Goal: Task Accomplishment & Management: Manage account settings

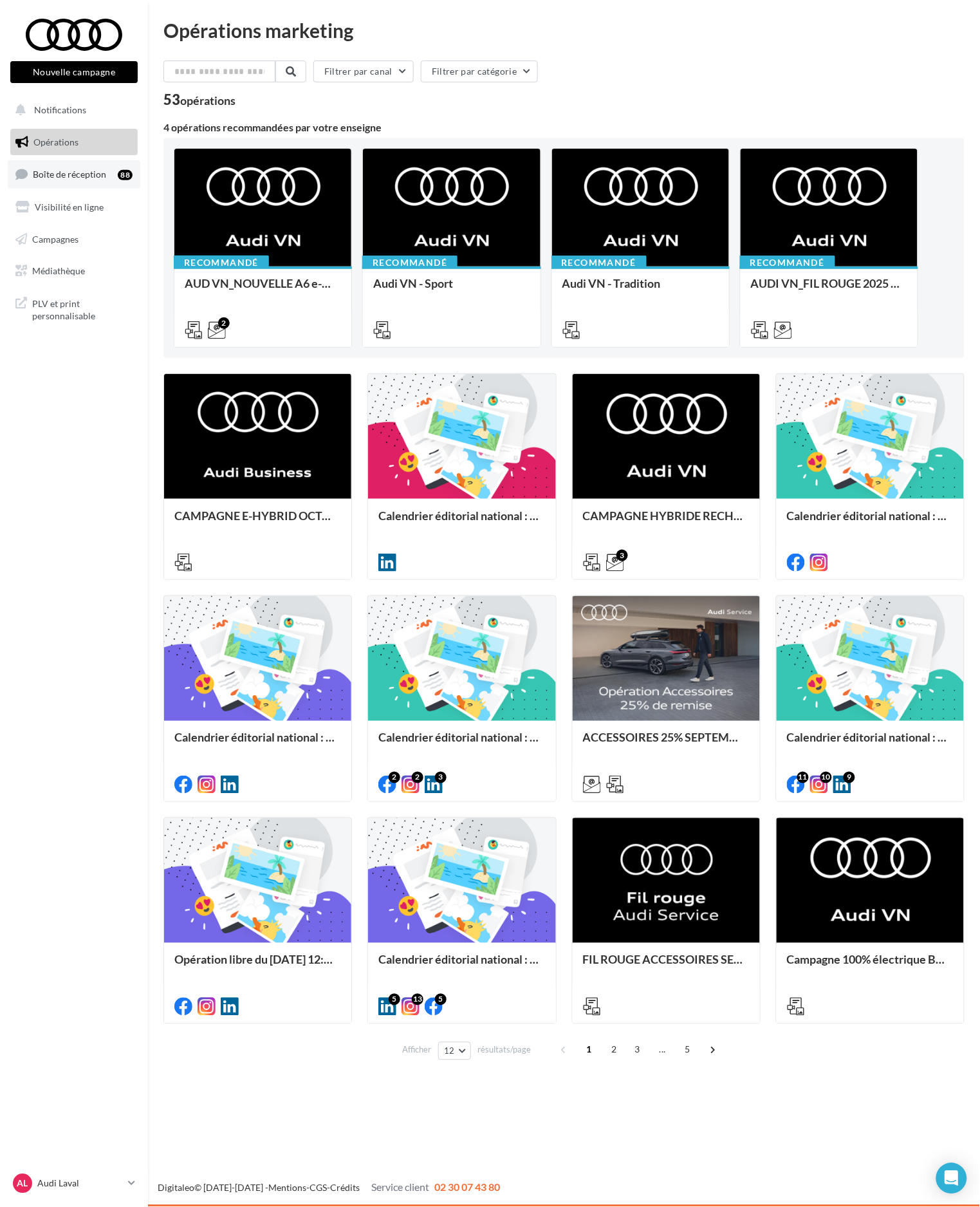
click at [105, 168] on link "Boîte de réception 88" at bounding box center [73, 174] width 132 height 28
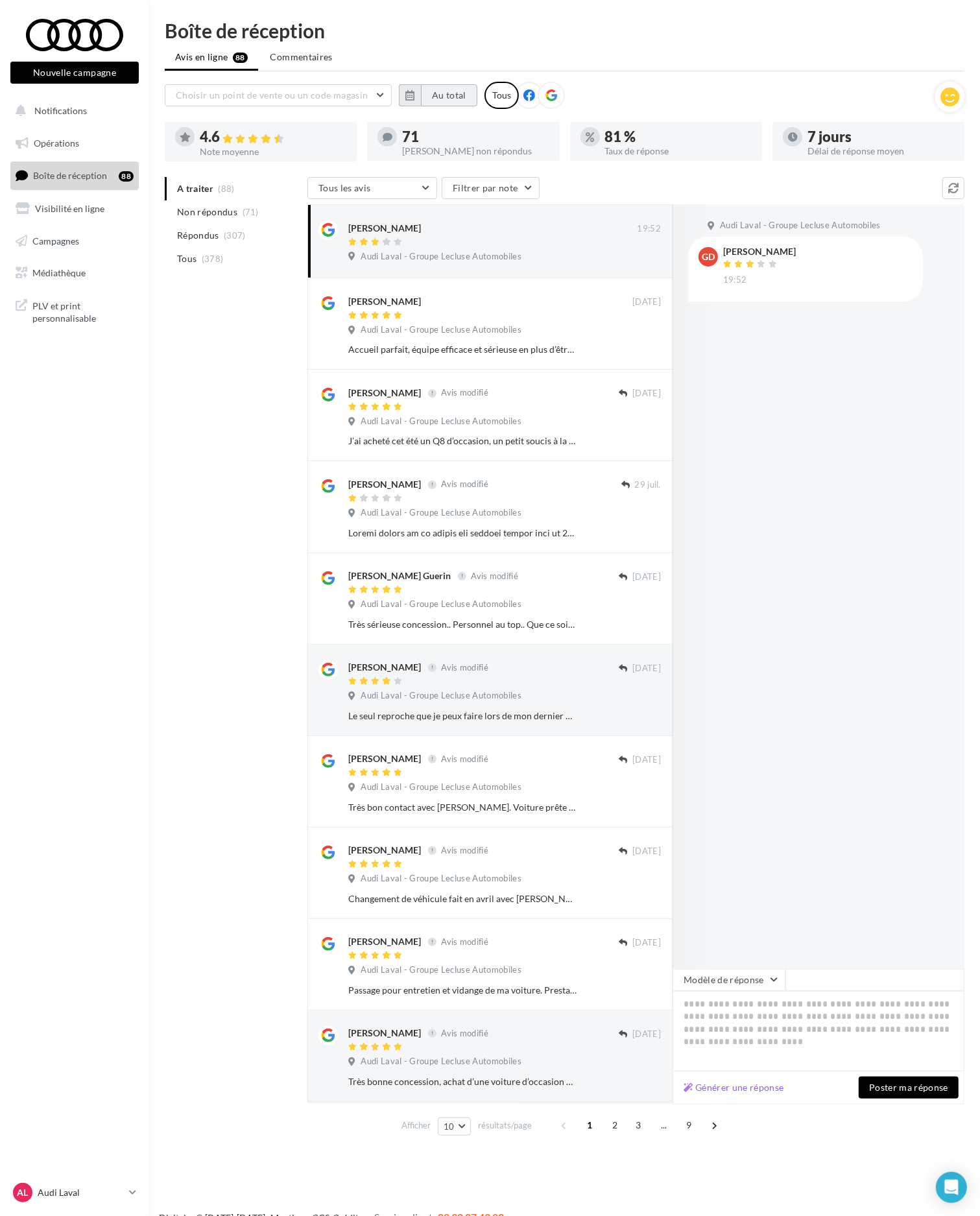
click at [443, 89] on button "Au total" at bounding box center [449, 95] width 57 height 22
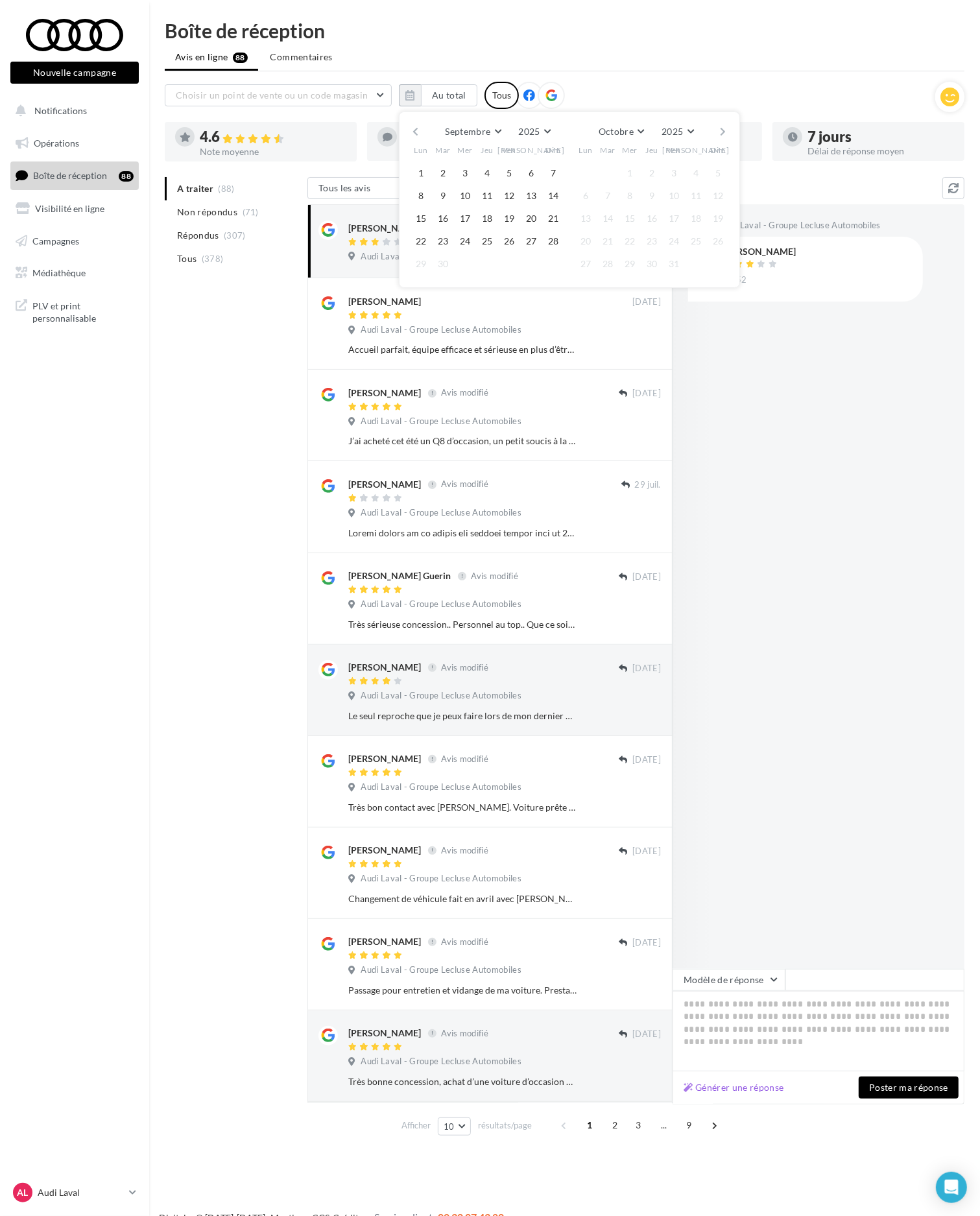
click at [416, 129] on button "button" at bounding box center [415, 131] width 11 height 18
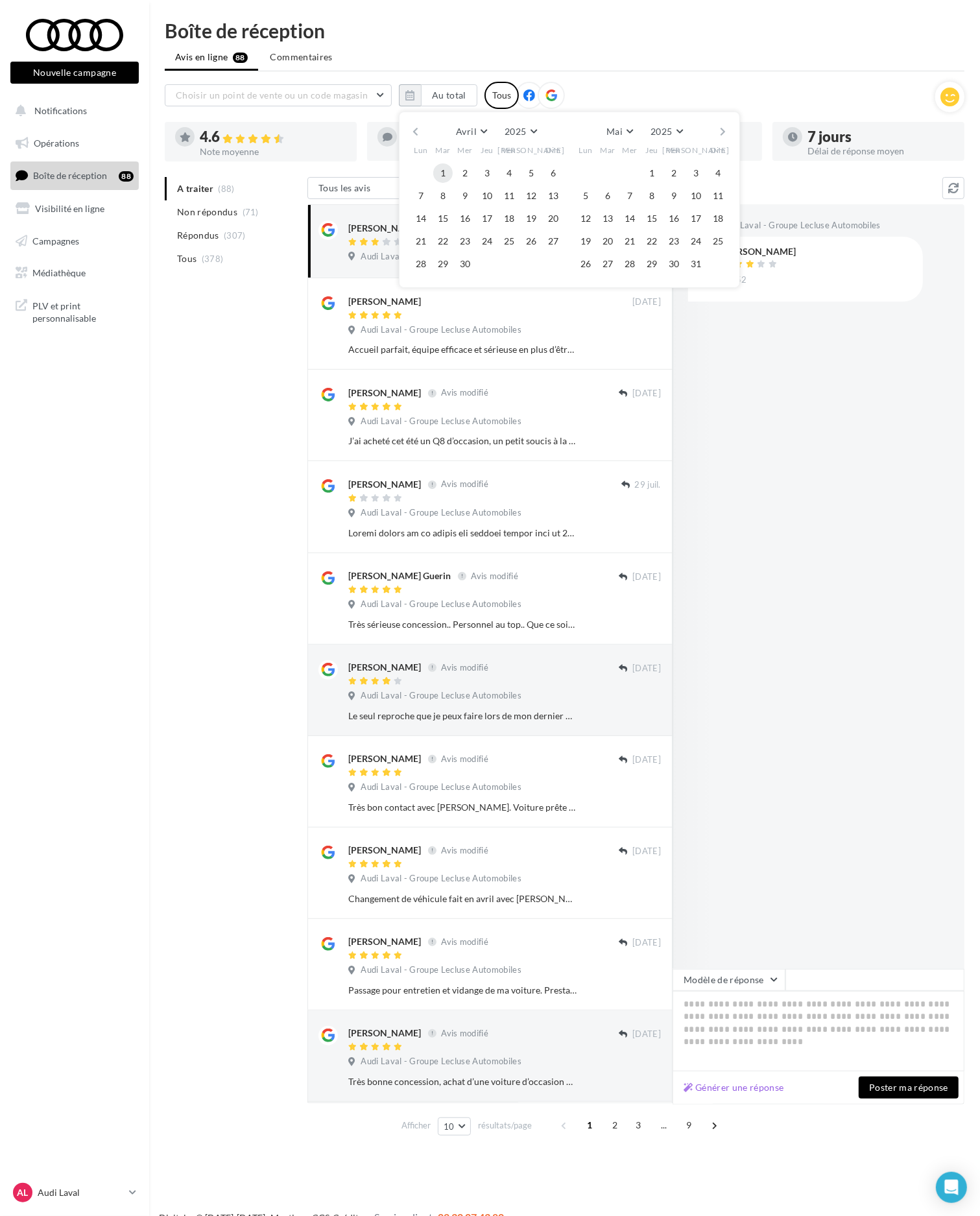
click at [435, 172] on button "1" at bounding box center [443, 173] width 19 height 19
click at [726, 131] on button "button" at bounding box center [724, 131] width 11 height 18
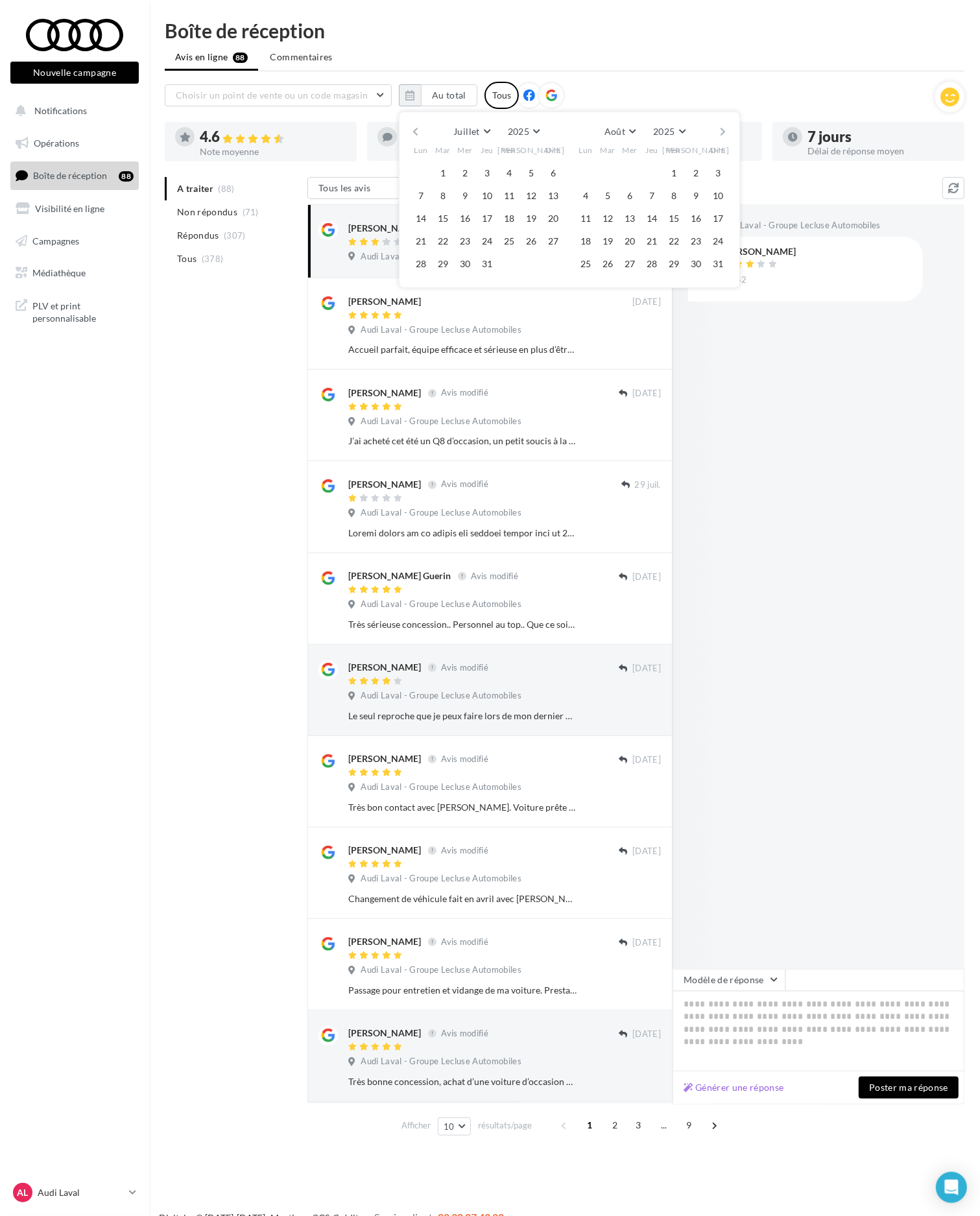
click at [726, 131] on button "button" at bounding box center [724, 131] width 11 height 18
click at [419, 131] on button "button" at bounding box center [415, 131] width 11 height 18
click at [552, 242] on button "28" at bounding box center [553, 241] width 19 height 19
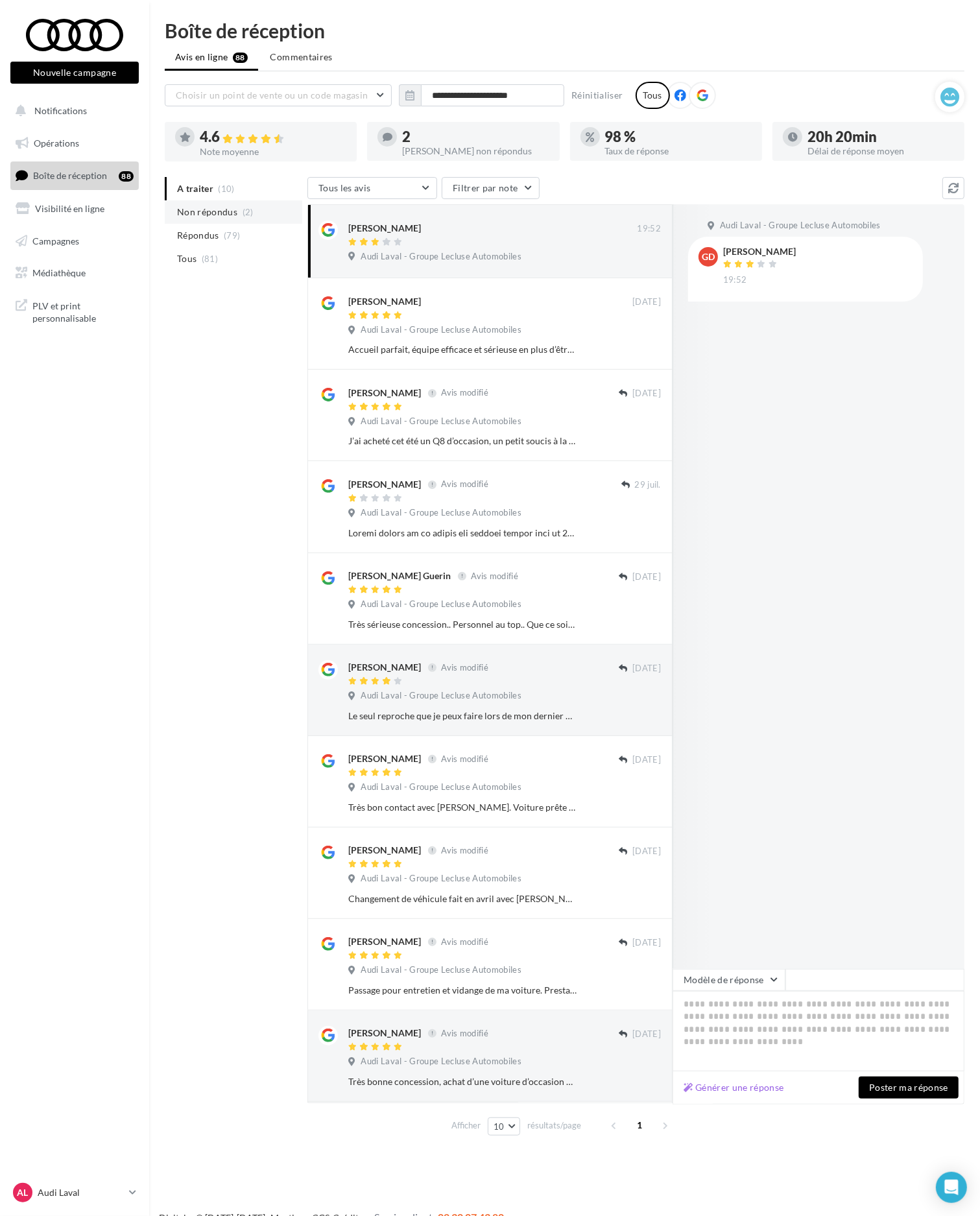
click at [248, 204] on li "Non répondus (2)" at bounding box center [233, 212] width 137 height 23
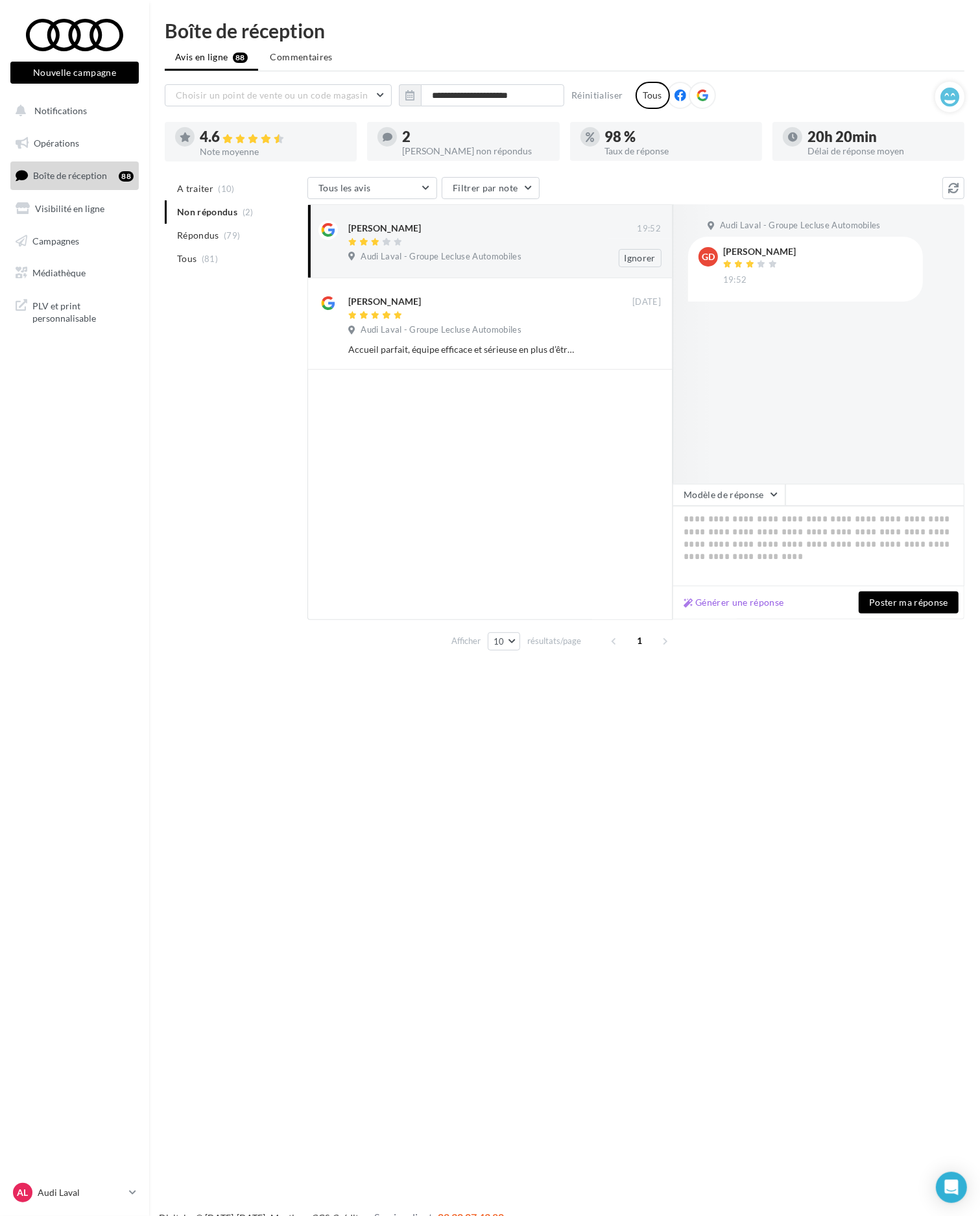
click at [509, 251] on span "Audi Laval - Groupe Lecluse Automobiles" at bounding box center [440, 256] width 161 height 12
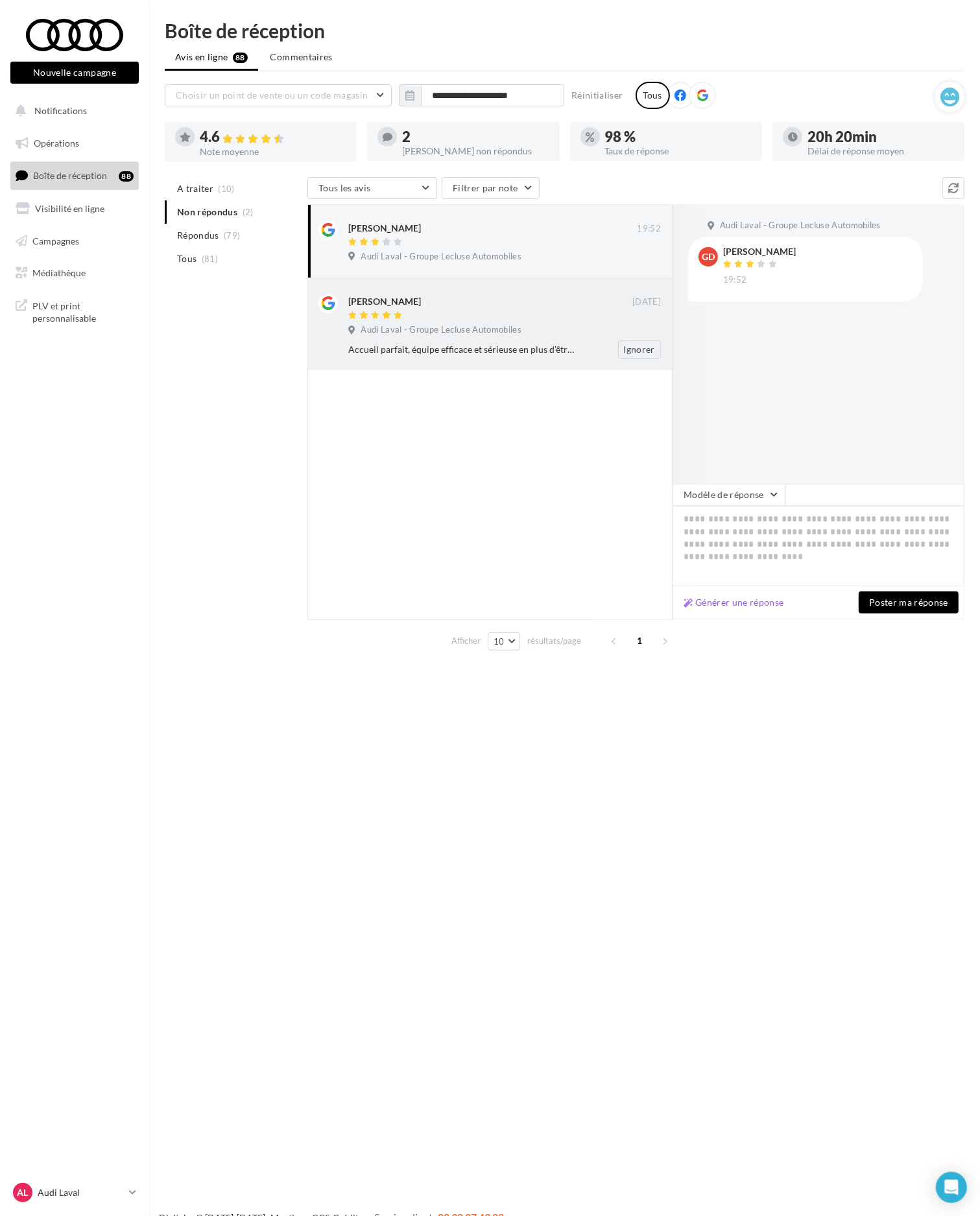
click at [546, 289] on div "[PERSON_NAME] [DATE] Audi Laval - Groupe Lecluse Automobiles Accueil parfait, é…" at bounding box center [490, 323] width 343 height 70
click at [228, 196] on li "A traiter (10)" at bounding box center [233, 189] width 137 height 23
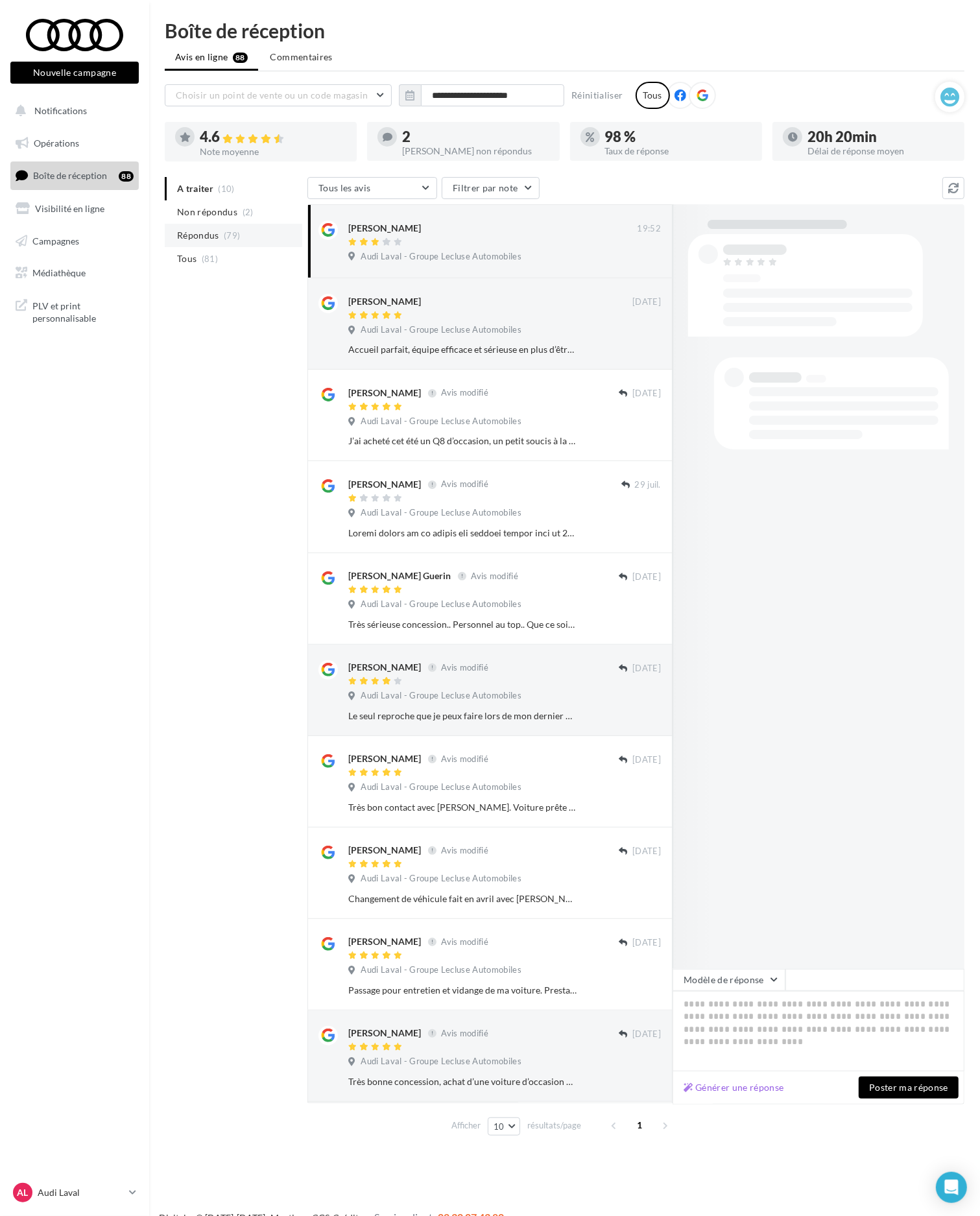
click at [241, 228] on li "Répondus (79)" at bounding box center [233, 235] width 137 height 23
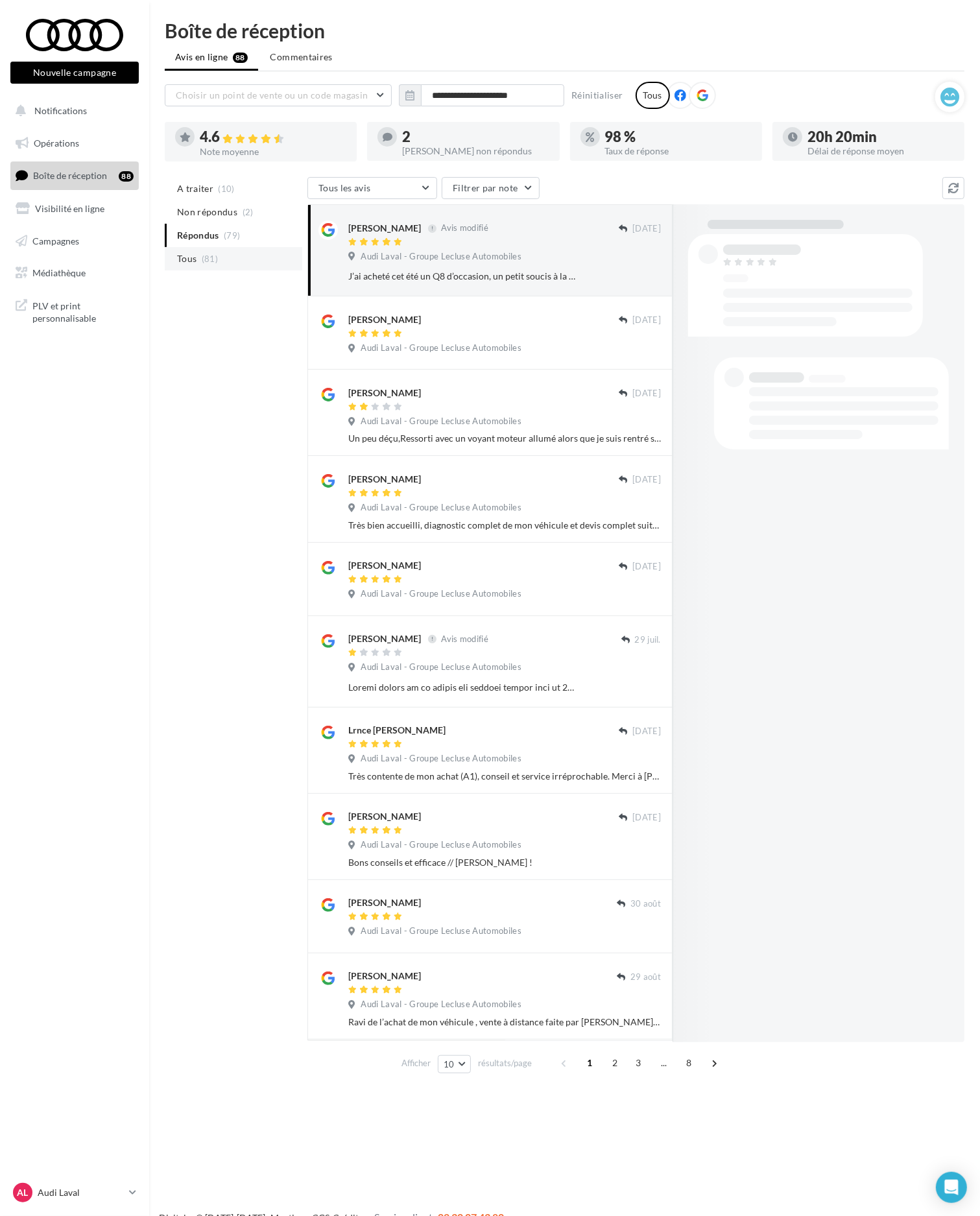
click at [243, 251] on li "Tous (81)" at bounding box center [233, 259] width 137 height 23
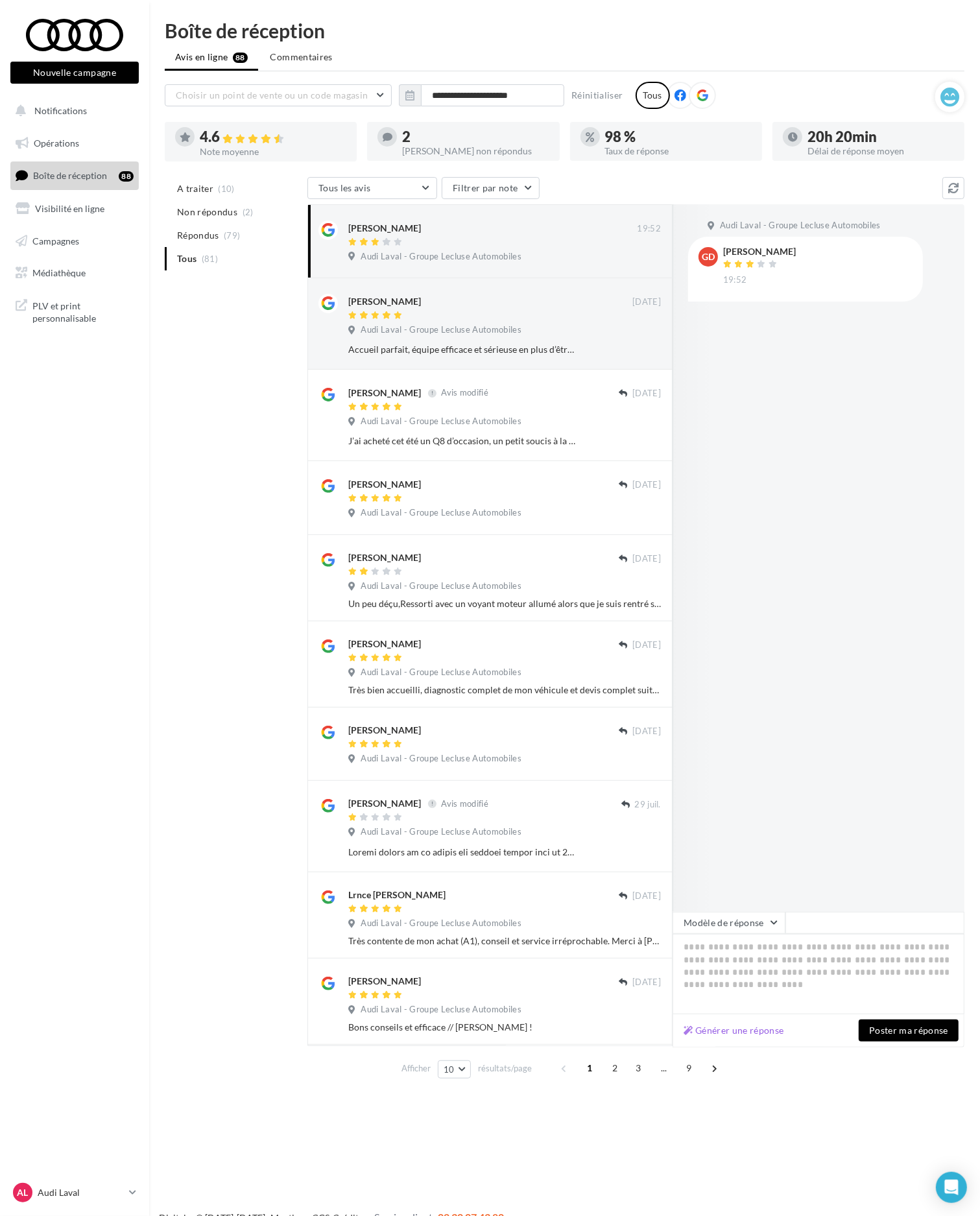
click at [194, 261] on ul "A traiter (10) Non répondus (2) Répondus (79) Tous (81)" at bounding box center [233, 224] width 137 height 94
click at [141, 1202] on div "AL Audi Laval audi-ropo-53810" at bounding box center [75, 1198] width 149 height 36
click at [135, 1199] on link "AL Audi Laval audi-ropo-53810" at bounding box center [75, 1193] width 129 height 25
click at [91, 1136] on p "Audi Le Mans" at bounding box center [117, 1130] width 143 height 13
